Goal: Task Accomplishment & Management: Complete application form

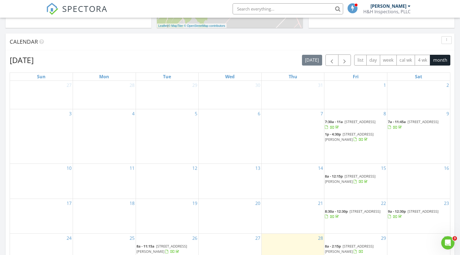
scroll to position [160, 0]
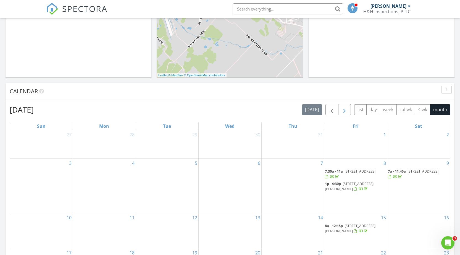
click at [341, 109] on button "button" at bounding box center [344, 109] width 13 height 11
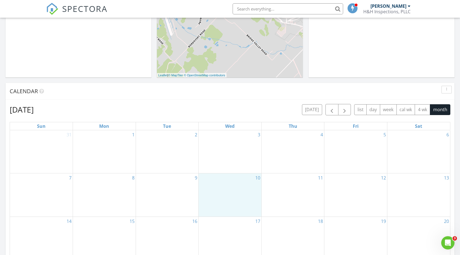
click at [224, 195] on div "10" at bounding box center [230, 194] width 63 height 43
click at [233, 173] on link "Inspection" at bounding box center [230, 172] width 28 height 9
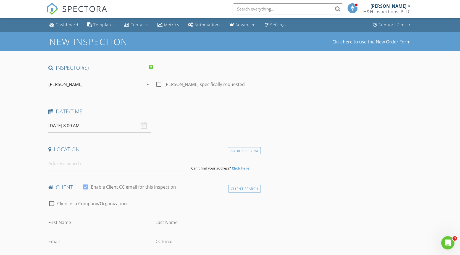
click at [250, 5] on input "text" at bounding box center [288, 8] width 111 height 11
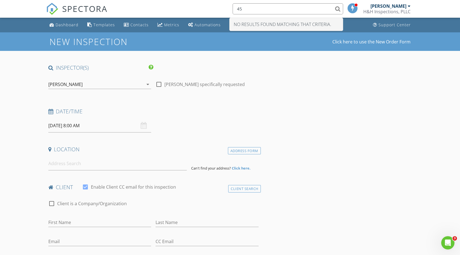
type input "4"
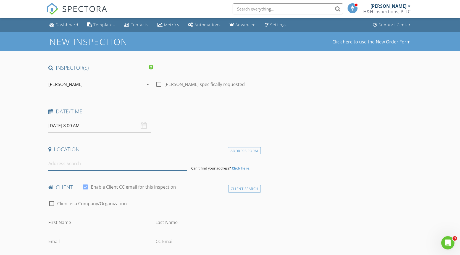
click at [80, 164] on input at bounding box center [117, 164] width 139 height 14
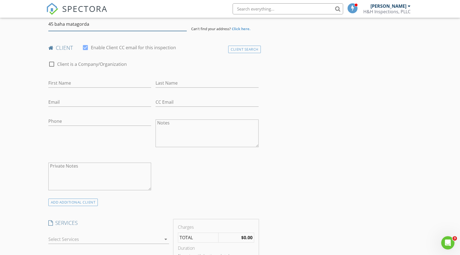
scroll to position [101, 0]
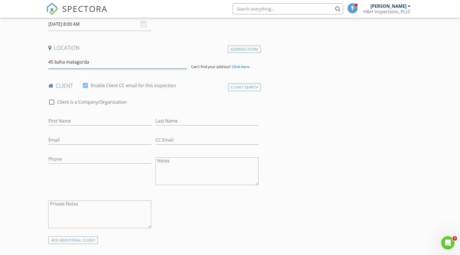
click at [63, 61] on input "45 baha matagorda" at bounding box center [117, 62] width 139 height 14
click at [96, 59] on input "45 bahia matagorda" at bounding box center [117, 62] width 139 height 14
type input "45 bahia matagorda"
click at [237, 66] on strong "Click here." at bounding box center [241, 66] width 19 height 5
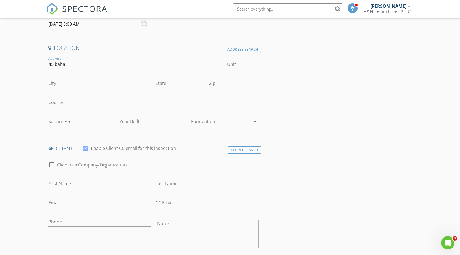
type input "45 baha"
type input "matagorda"
type input "tx"
click at [246, 49] on div "Address Search" at bounding box center [243, 49] width 36 height 7
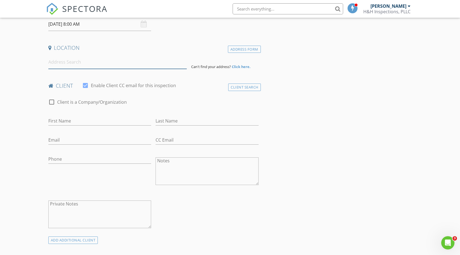
click at [77, 61] on input at bounding box center [117, 62] width 139 height 14
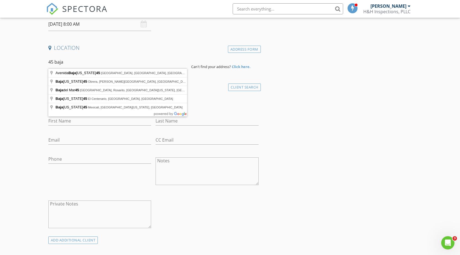
click at [198, 98] on div "check_box_outline_blank Client is a Company/Organization" at bounding box center [153, 105] width 210 height 14
click at [89, 68] on input "45 baja" at bounding box center [117, 62] width 139 height 14
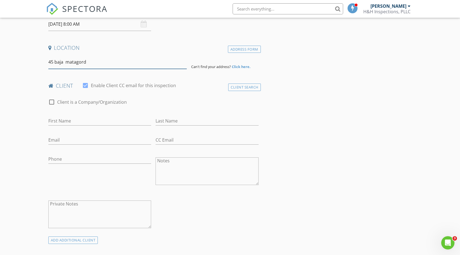
type input "45 baja matagorda"
drag, startPoint x: 95, startPoint y: 65, endPoint x: 41, endPoint y: 61, distance: 54.3
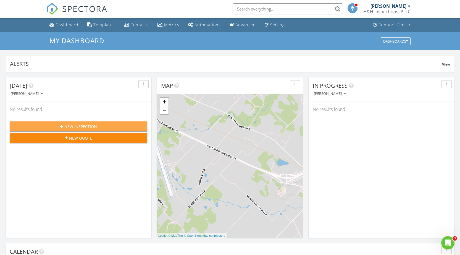
click at [71, 129] on button "New Inspection" at bounding box center [79, 126] width 138 height 10
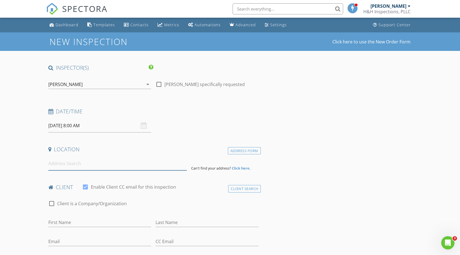
click at [83, 161] on input at bounding box center [117, 164] width 139 height 14
paste input "304 PR #45, Matagorda,Texas 77457"
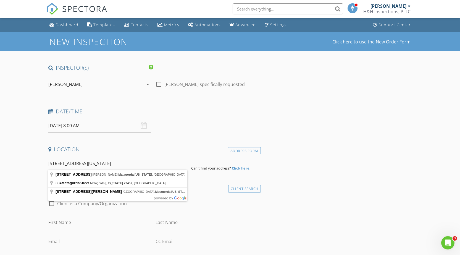
drag, startPoint x: 128, startPoint y: 162, endPoint x: 56, endPoint y: 155, distance: 72.2
click at [56, 155] on div "Location Address Form 304 PR #45, Matagorda,Texas 77457 Can't find your address…" at bounding box center [153, 158] width 215 height 25
paste input "rivate Road 640 #45, Matagorda, TX"
type input "304 Private Road 640th #45, Matagorda, TX 77457, USA"
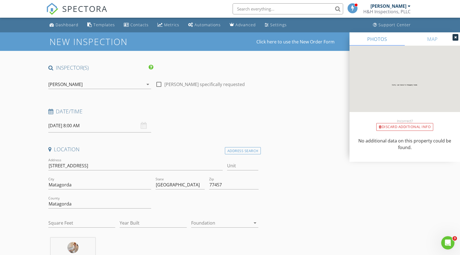
scroll to position [39, 0]
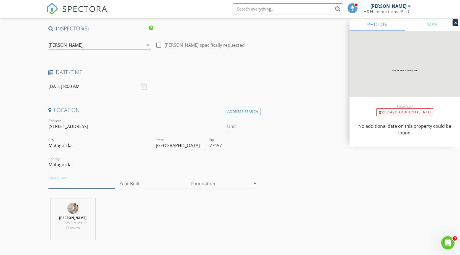
click at [106, 183] on input "Square Feet" at bounding box center [81, 183] width 67 height 9
type input "1300"
click at [210, 184] on div at bounding box center [220, 183] width 59 height 9
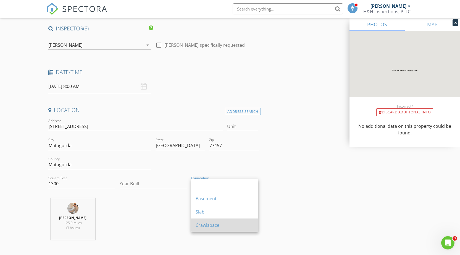
click at [206, 226] on div "Crawlspace" at bounding box center [225, 225] width 58 height 7
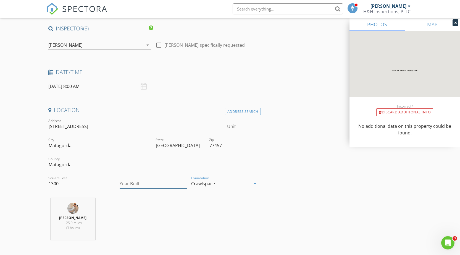
click at [167, 186] on input "Year Built" at bounding box center [153, 183] width 67 height 9
type input "1984"
click at [248, 220] on div "Chad Hammons 125.9 miles (3 hours)" at bounding box center [153, 221] width 215 height 46
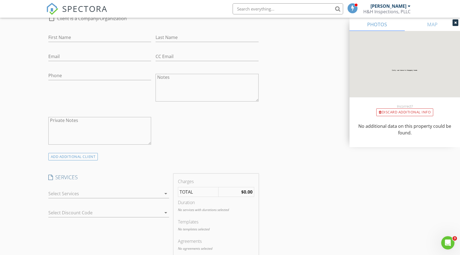
scroll to position [354, 0]
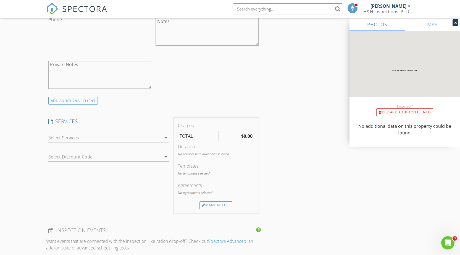
click at [165, 138] on icon "arrow_drop_down" at bounding box center [166, 137] width 7 height 7
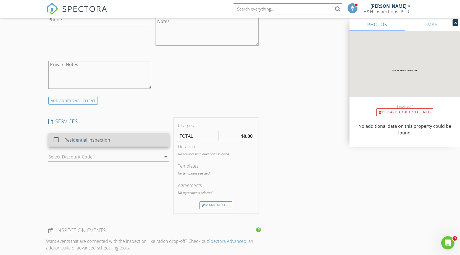
click at [55, 139] on div at bounding box center [55, 139] width 9 height 9
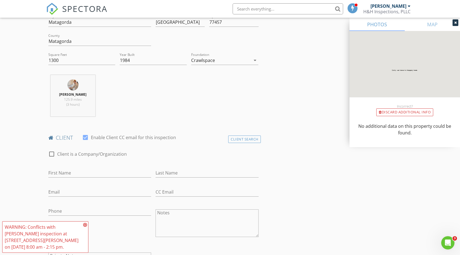
scroll to position [164, 0]
type input "Elisa"
type input "Baker"
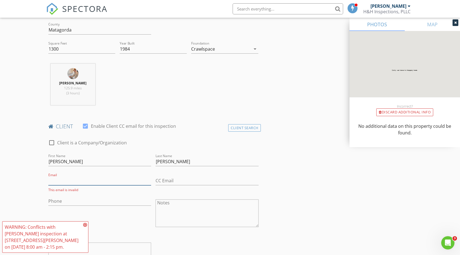
scroll to position [203, 0]
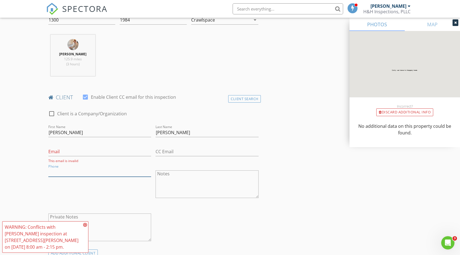
paste input "936-215-1627"
type input "936-215-1627"
click at [80, 150] on input "Email" at bounding box center [99, 151] width 103 height 9
paste input "e-frog1955@earthlink.net"
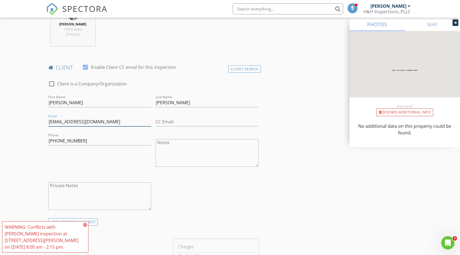
scroll to position [297, 0]
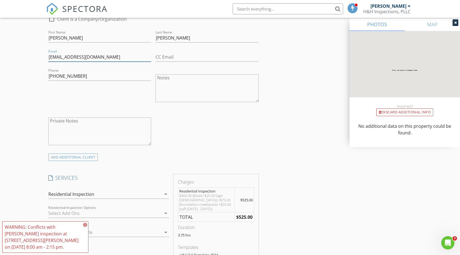
type input "e-frog1955@earthlink.net"
click at [176, 86] on textarea "Notes" at bounding box center [207, 88] width 103 height 28
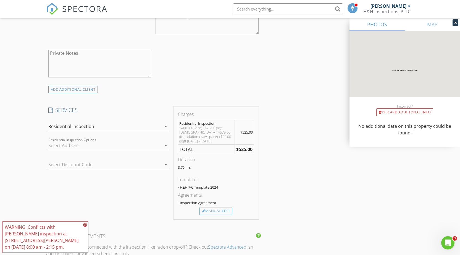
scroll to position [248, 0]
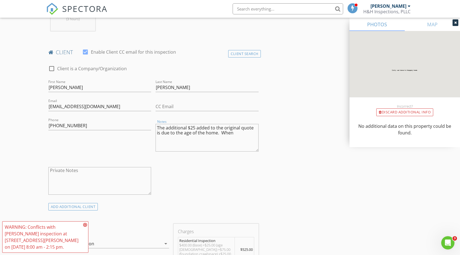
click at [242, 131] on textarea "The additional $25 added to the original quote is due to the age of the home. W…" at bounding box center [207, 138] width 103 height 28
drag, startPoint x: 242, startPoint y: 131, endPoint x: 242, endPoint y: 134, distance: 2.8
click at [242, 134] on textarea "The additional $25 added to the original quote is due to the age of the home. W…" at bounding box center [207, 138] width 103 height 28
type textarea "The additional $25 added to the original quote is due to the age of the home."
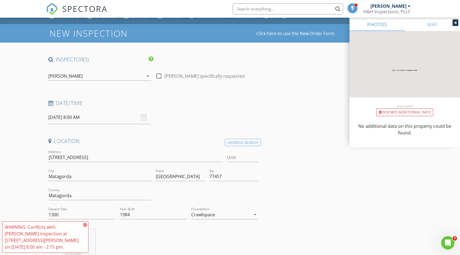
scroll to position [27, 0]
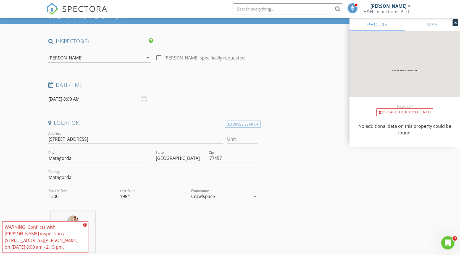
click at [275, 9] on input "text" at bounding box center [288, 8] width 111 height 11
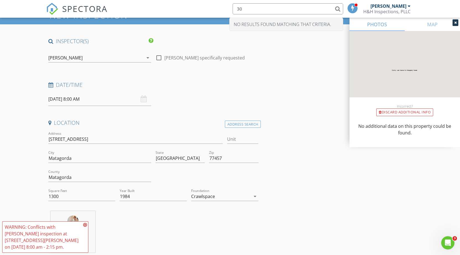
type input "3"
type input "private"
click at [142, 100] on div "08/29/2025 8:00 AM" at bounding box center [99, 99] width 103 height 14
click at [76, 99] on input "08/29/2025 8:00 AM" at bounding box center [99, 99] width 103 height 14
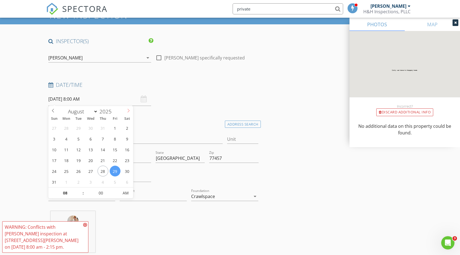
select select "8"
click at [127, 109] on icon at bounding box center [129, 111] width 4 height 4
type input "09/10/2025 8:00 AM"
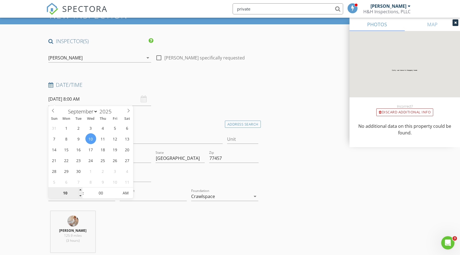
type input "1"
type input "7"
type input "09/10/2025 7:00 AM"
click at [117, 225] on div "Chad Hammons 125.9 miles (3 hours)" at bounding box center [153, 234] width 215 height 46
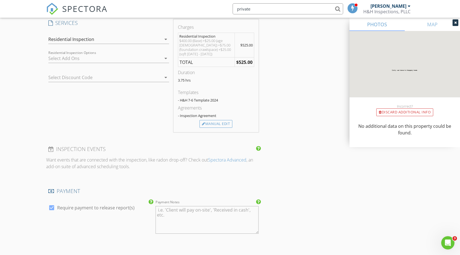
scroll to position [562, 0]
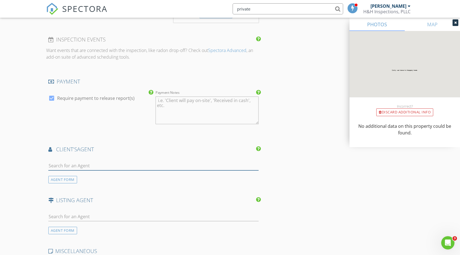
click at [71, 166] on input "text" at bounding box center [153, 165] width 210 height 9
drag, startPoint x: 69, startPoint y: 165, endPoint x: 16, endPoint y: 153, distance: 54.2
type input "Jody Cassidy"
click at [109, 176] on div "No results found. Click to add a new Agent" at bounding box center [92, 177] width 83 height 7
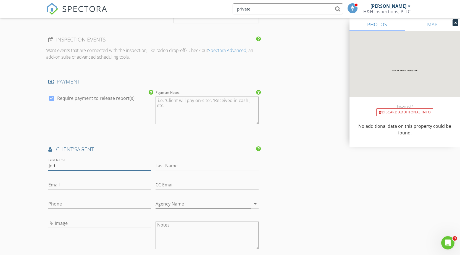
type input "Jodie"
type input "Cassidy"
type input "9794291914"
type input "Jodie Cassidy"
type input "979-429-1914"
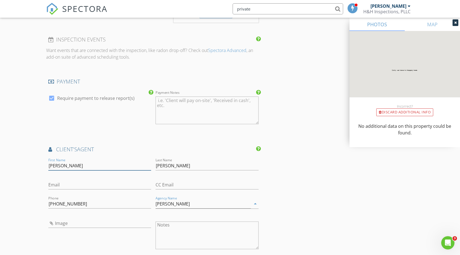
scroll to position [598, 0]
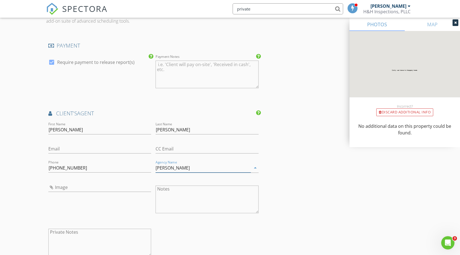
drag, startPoint x: 187, startPoint y: 169, endPoint x: 152, endPoint y: 167, distance: 35.7
click at [152, 167] on div "First Name Jodie Last Name Cassidy Email CC Email Phone 979-429-1914 Agency Nam…" at bounding box center [153, 193] width 215 height 144
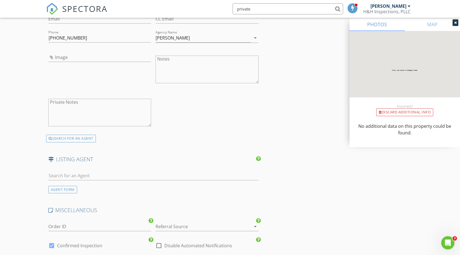
scroll to position [720, 0]
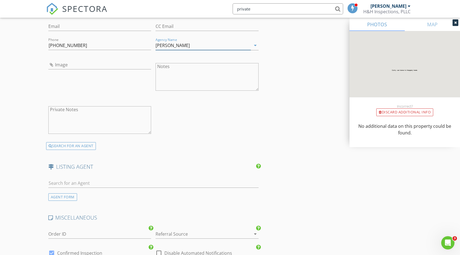
click at [185, 47] on input "Jodie Cassidy" at bounding box center [203, 45] width 95 height 9
type input "J"
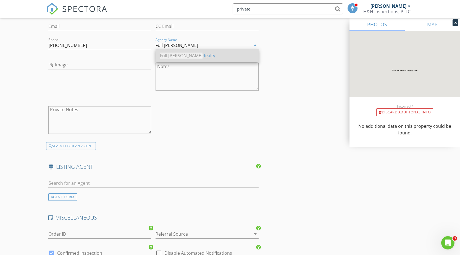
click at [192, 56] on div "Full Stringer Realty" at bounding box center [207, 55] width 94 height 7
type input "Full Stringer Realty"
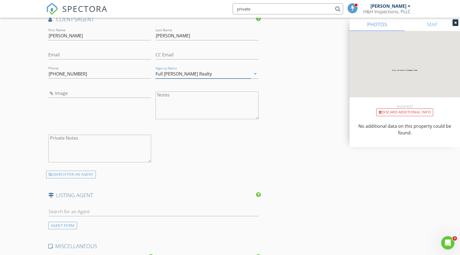
scroll to position [672, 0]
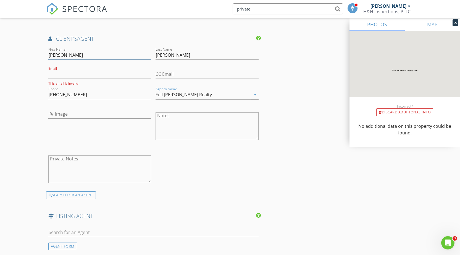
click at [62, 55] on input "Jodie" at bounding box center [99, 55] width 103 height 9
type input "Jody"
click at [188, 54] on input "Cassidy" at bounding box center [207, 55] width 103 height 9
type input "Cassady"
click at [81, 72] on input "Email" at bounding box center [99, 74] width 103 height 9
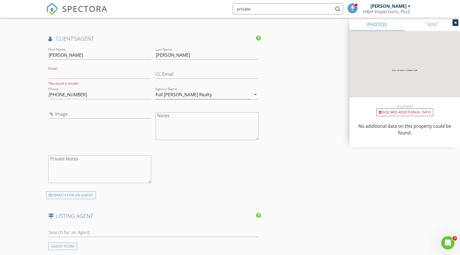
paste input "jody@fullstringerrealty.com"
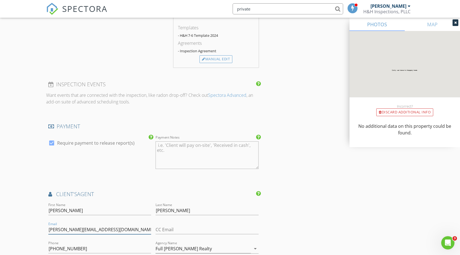
scroll to position [428, 0]
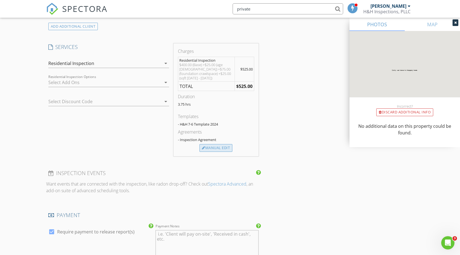
type input "jody@fullstringerrealty.com"
click at [218, 148] on div "Manual Edit" at bounding box center [216, 148] width 33 height 8
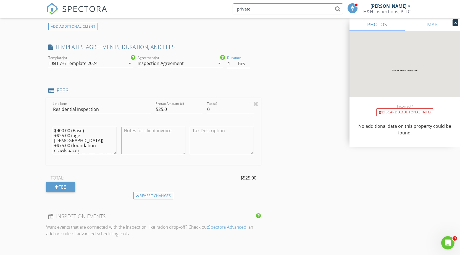
click at [249, 61] on input "4" at bounding box center [238, 63] width 23 height 9
click at [249, 61] on input "4.5" at bounding box center [238, 63] width 23 height 9
click at [248, 64] on input "4" at bounding box center [238, 63] width 23 height 9
type input "4.5"
click at [77, 145] on textarea "$400.00 (Base) +$25.00 (age 19 - 50) +$75.00 (foundation crawlspace) +$25.00 (s…" at bounding box center [85, 141] width 64 height 28
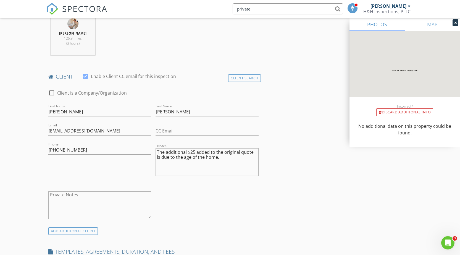
scroll to position [155, 0]
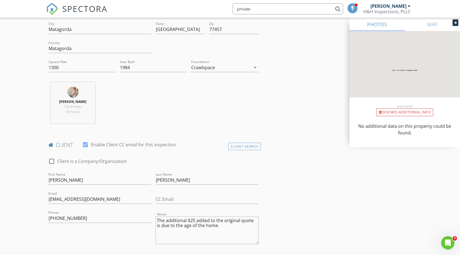
type textarea "$400.00 (Base) +$25.00 (age 19 - 50) +$75.00 (foundation crawlspace/stilts) +$2…"
click at [220, 65] on div "Crawlspace" at bounding box center [220, 67] width 59 height 9
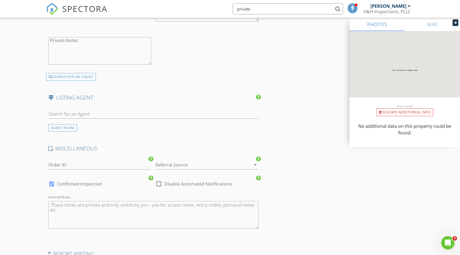
scroll to position [912, 0]
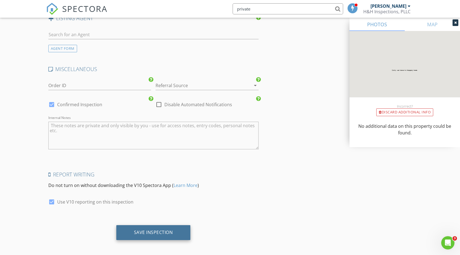
click at [142, 231] on div "Save Inspection" at bounding box center [153, 232] width 39 height 6
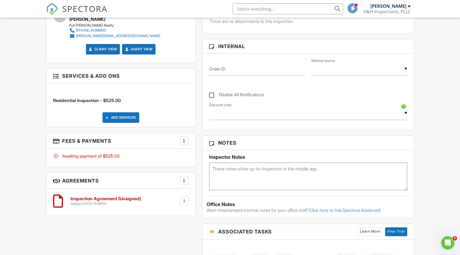
scroll to position [286, 0]
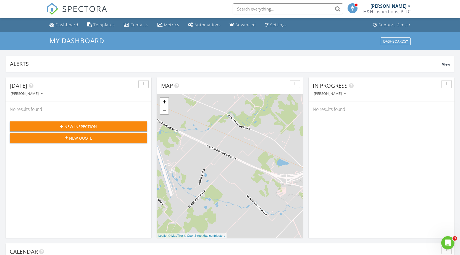
click at [406, 6] on div "[PERSON_NAME]" at bounding box center [389, 6] width 36 height 6
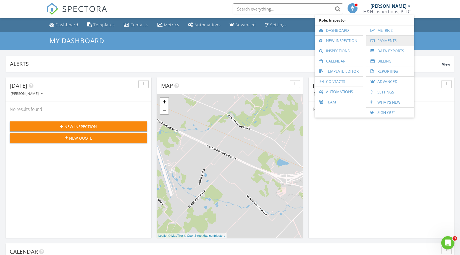
click at [384, 40] on link "Payments" at bounding box center [390, 41] width 42 height 10
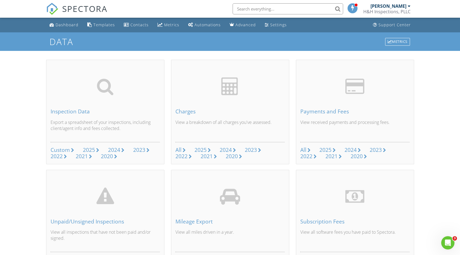
click at [408, 6] on div at bounding box center [409, 6] width 3 height 4
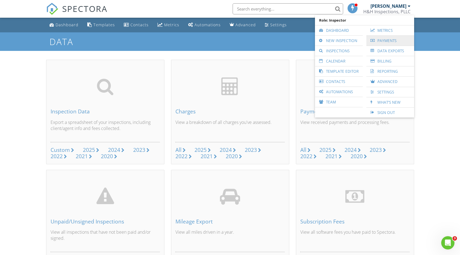
click at [392, 39] on link "Payments" at bounding box center [390, 41] width 42 height 10
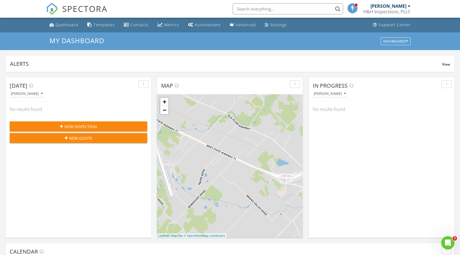
scroll to position [512, 469]
click at [395, 23] on div "Support Center" at bounding box center [395, 24] width 32 height 5
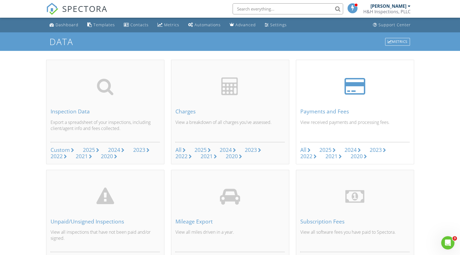
click at [307, 148] on link "All" at bounding box center [306, 150] width 10 height 6
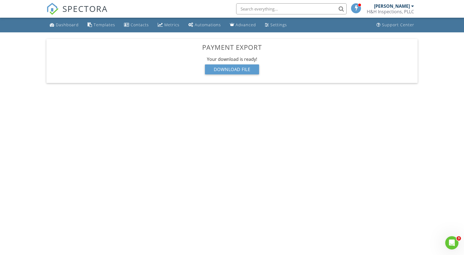
click at [219, 70] on div "Download File" at bounding box center [232, 69] width 54 height 10
